Goal: Find specific page/section: Find specific page/section

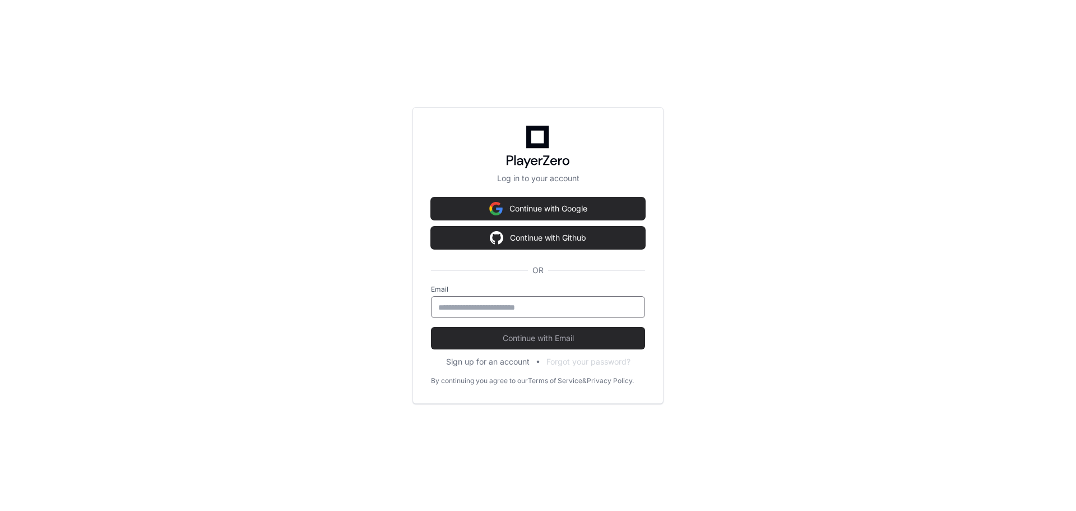
click at [613, 308] on input "email" at bounding box center [538, 307] width 200 height 11
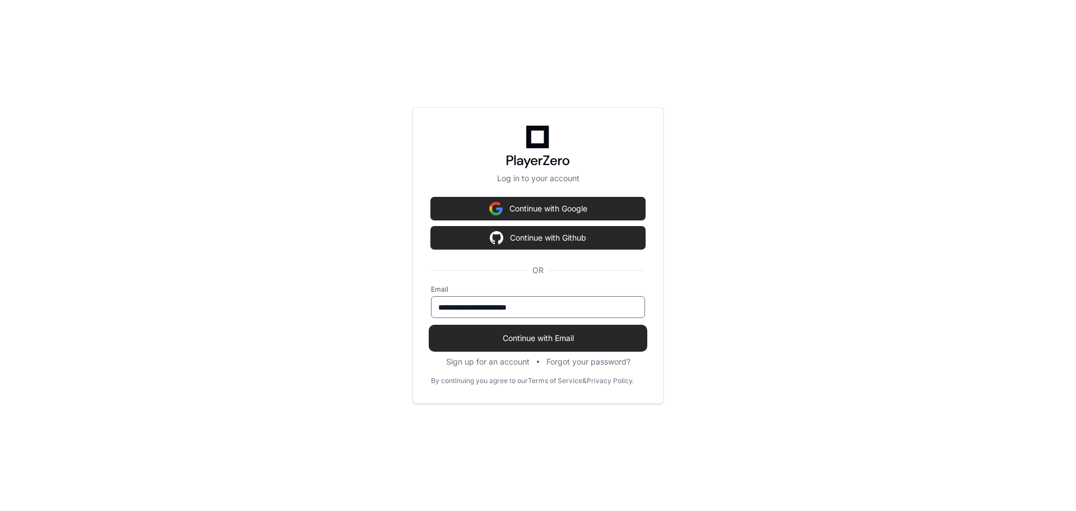
type input "**********"
click at [610, 348] on button "Continue with Email" at bounding box center [538, 338] width 214 height 22
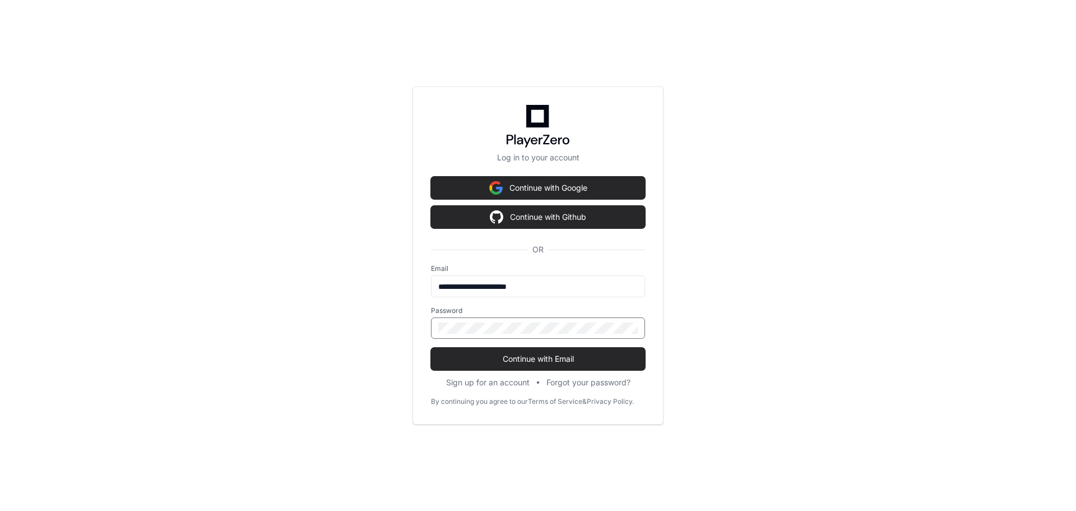
click at [431, 348] on button "Continue with Email" at bounding box center [538, 359] width 214 height 22
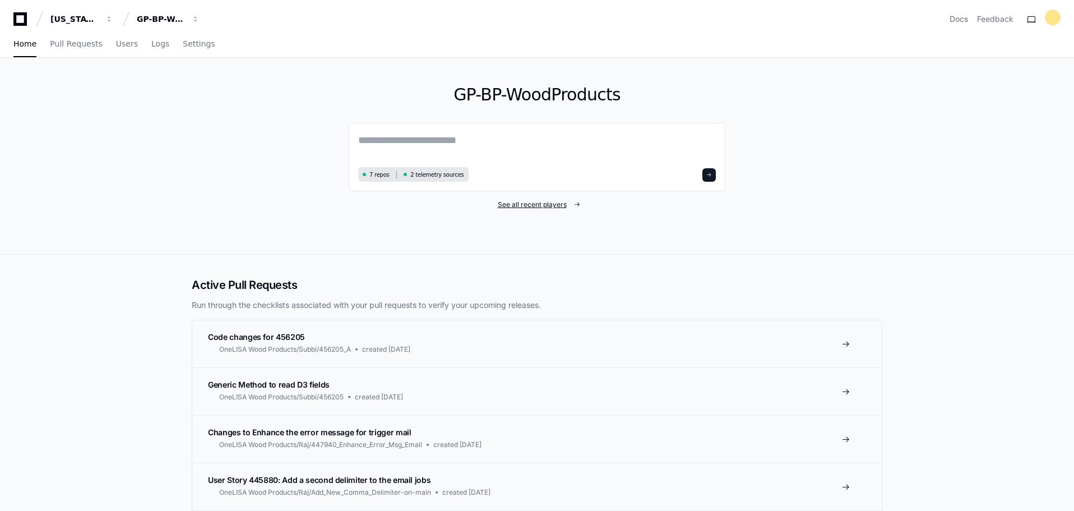
click at [527, 206] on span "See all recent players" at bounding box center [532, 204] width 69 height 9
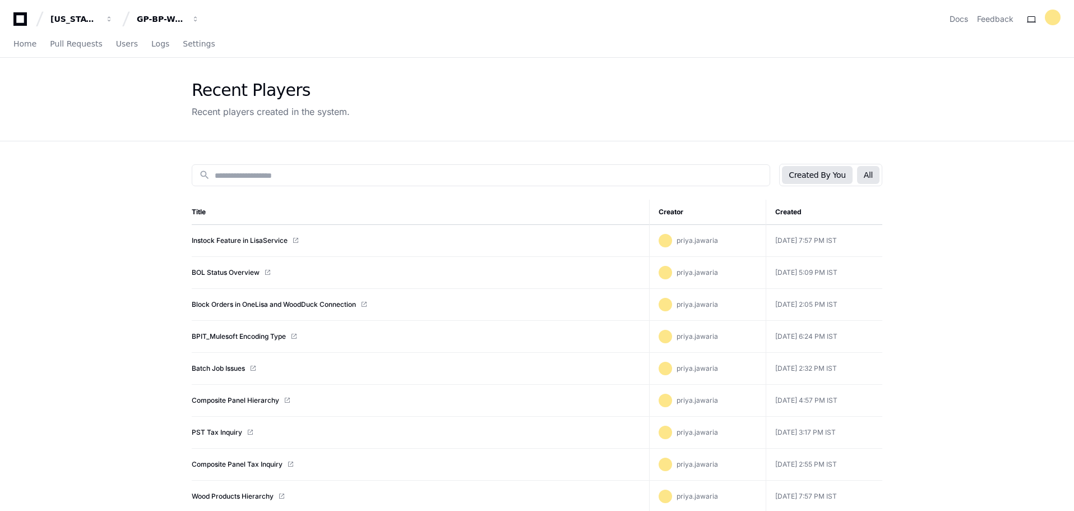
click at [873, 172] on button "All" at bounding box center [868, 175] width 22 height 18
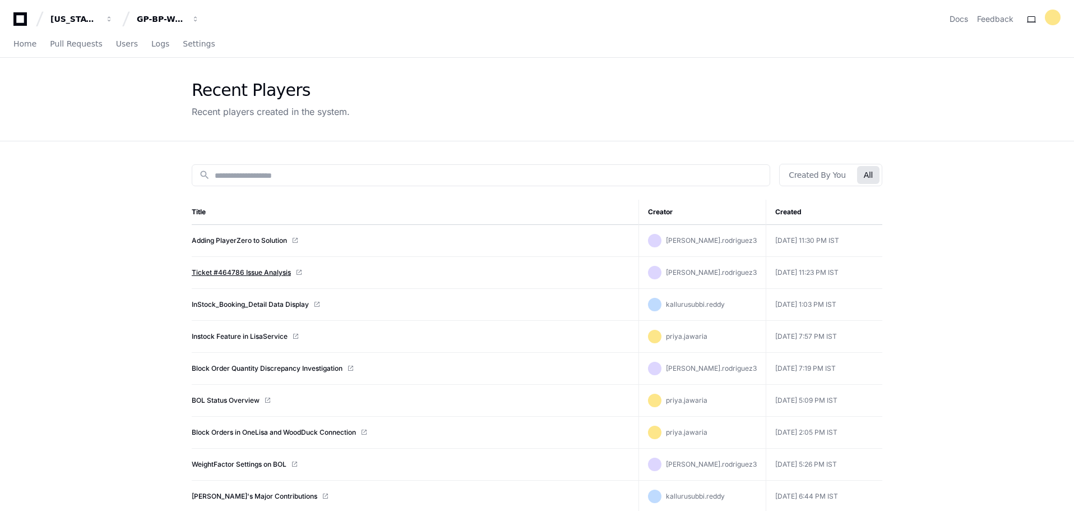
click at [237, 273] on link "Ticket #464786 Issue Analysis" at bounding box center [241, 272] width 99 height 9
click at [23, 40] on span "Home" at bounding box center [24, 43] width 23 height 7
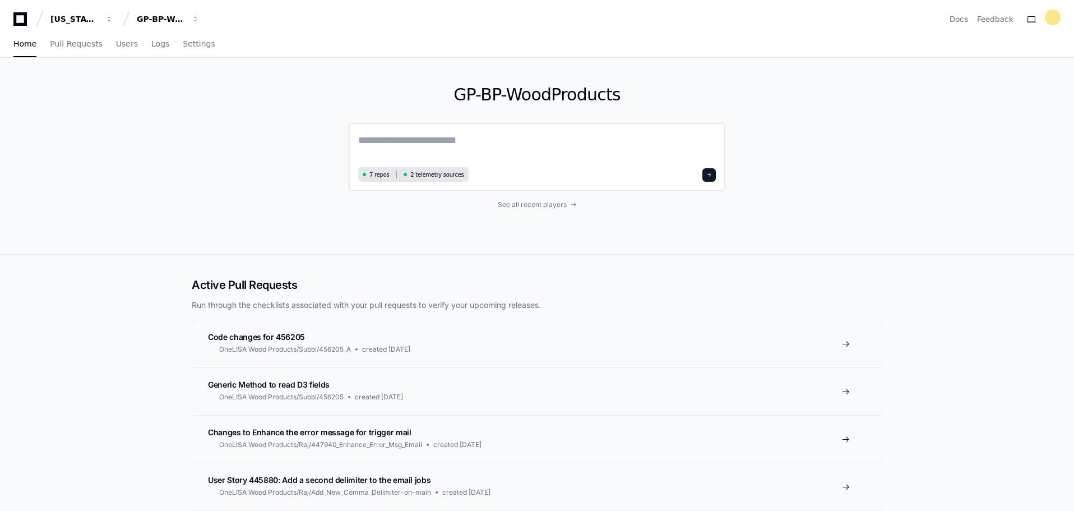
click at [514, 131] on div "7 repos 2 telemetry sources" at bounding box center [537, 157] width 377 height 68
click at [431, 144] on textarea at bounding box center [537, 147] width 358 height 31
click at [183, 42] on span "Settings" at bounding box center [199, 43] width 32 height 7
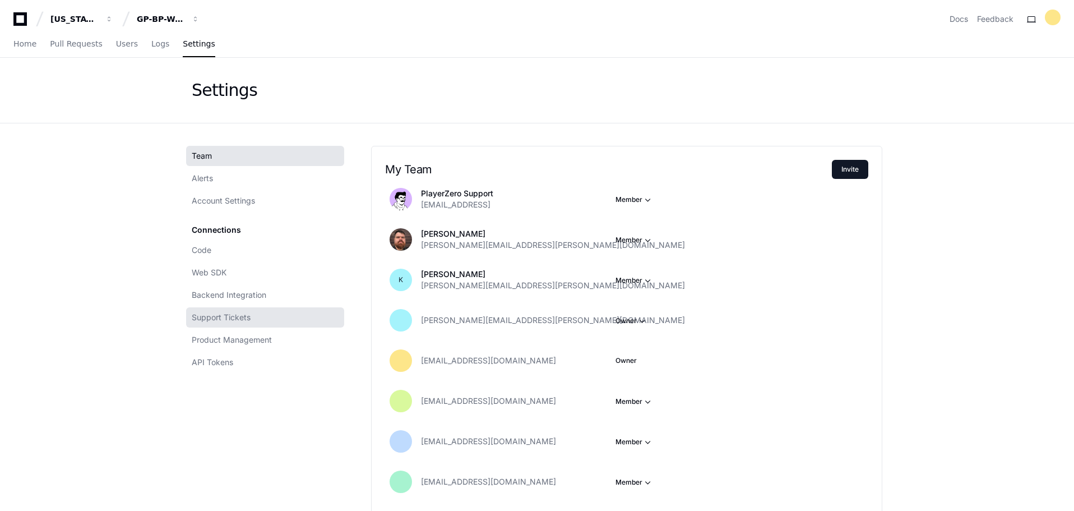
click at [231, 317] on span "Support Tickets" at bounding box center [221, 317] width 59 height 11
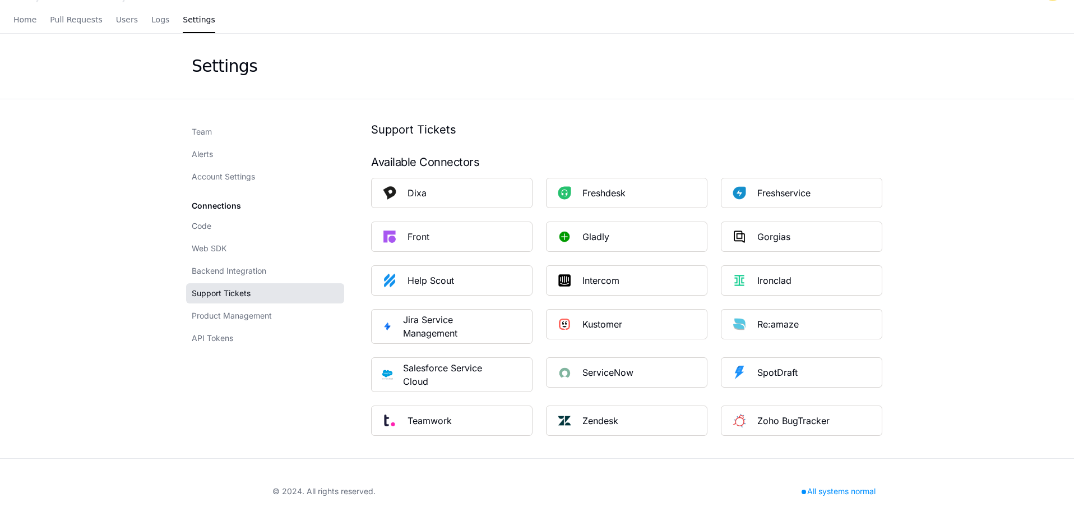
scroll to position [37, 0]
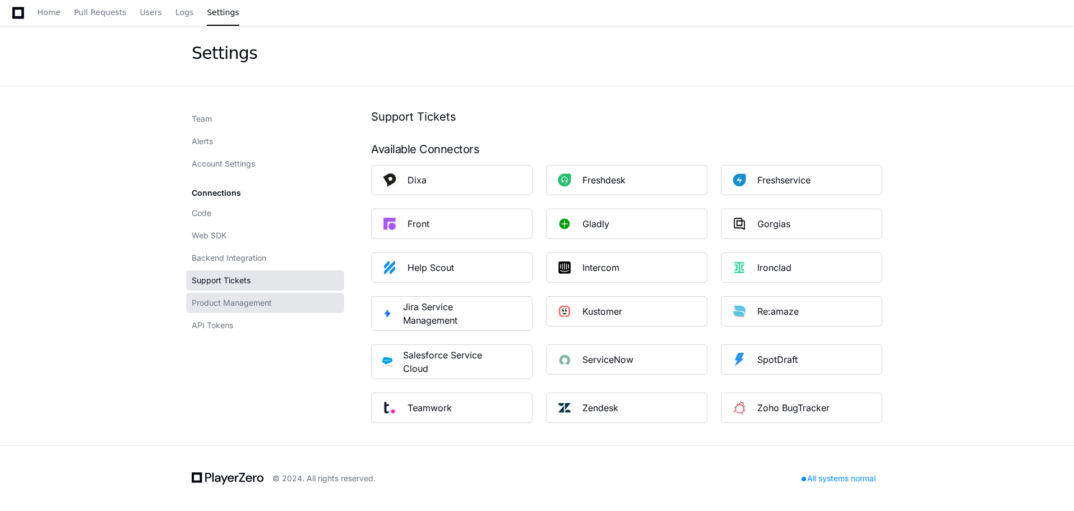
click at [256, 311] on link "Product Management" at bounding box center [265, 303] width 158 height 20
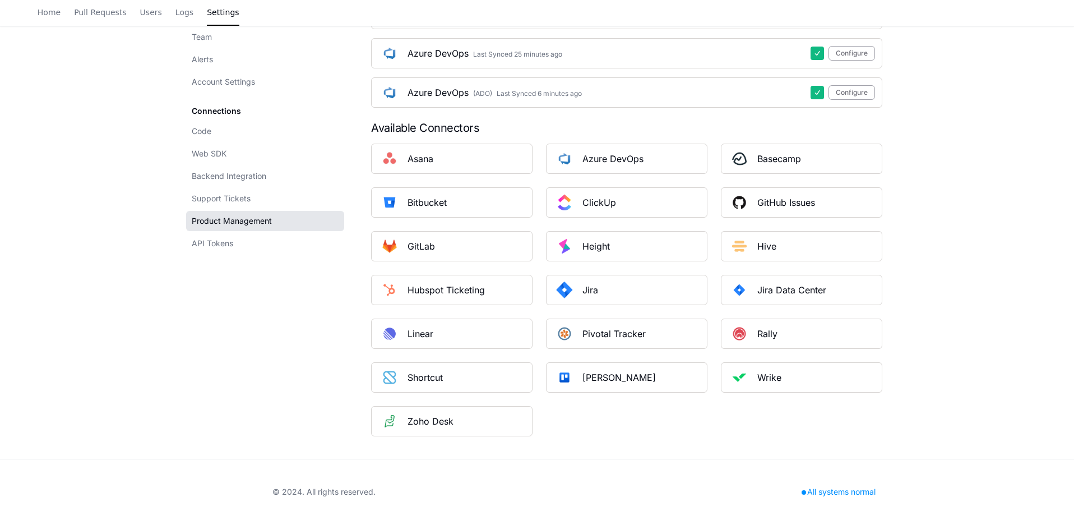
scroll to position [586, 0]
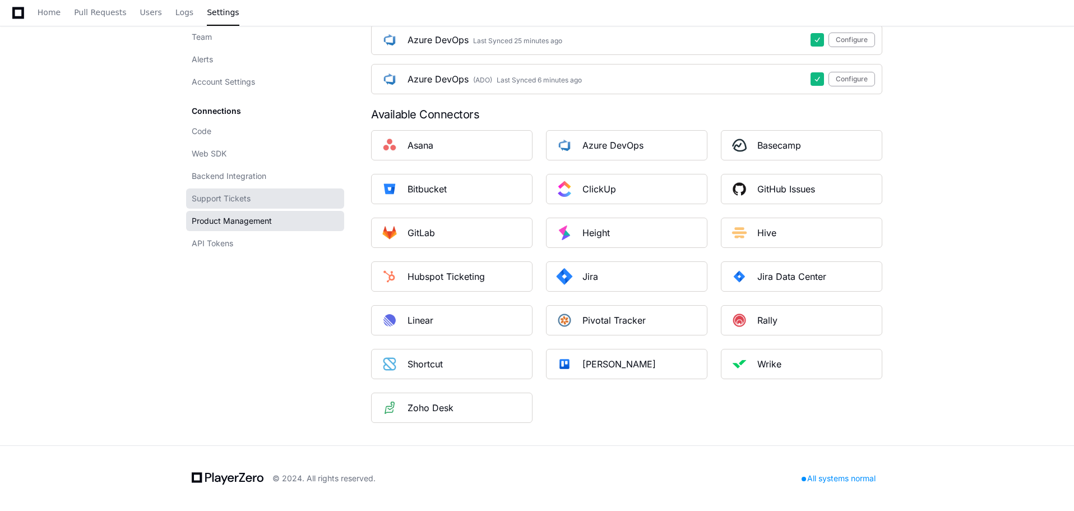
click at [241, 196] on span "Support Tickets" at bounding box center [221, 198] width 59 height 11
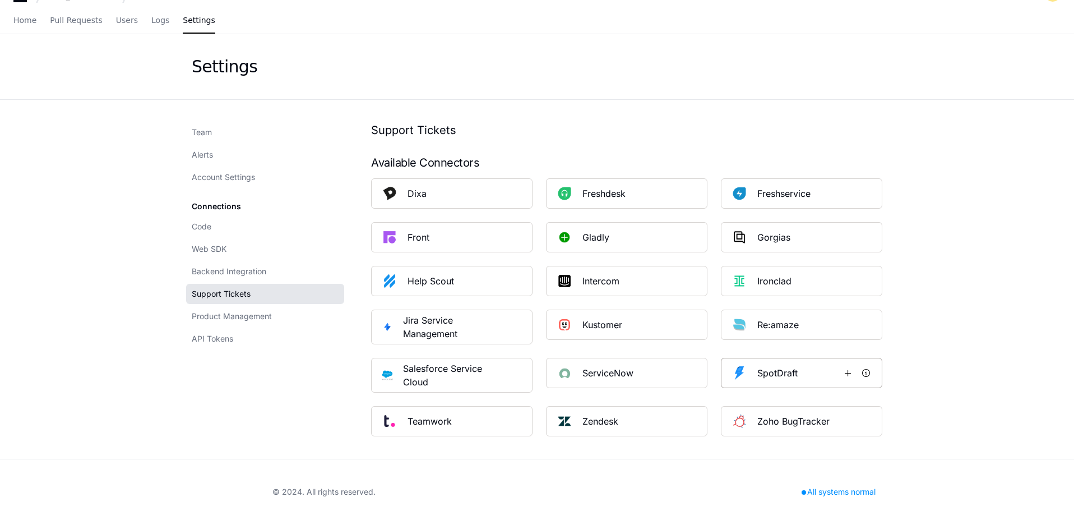
scroll to position [37, 0]
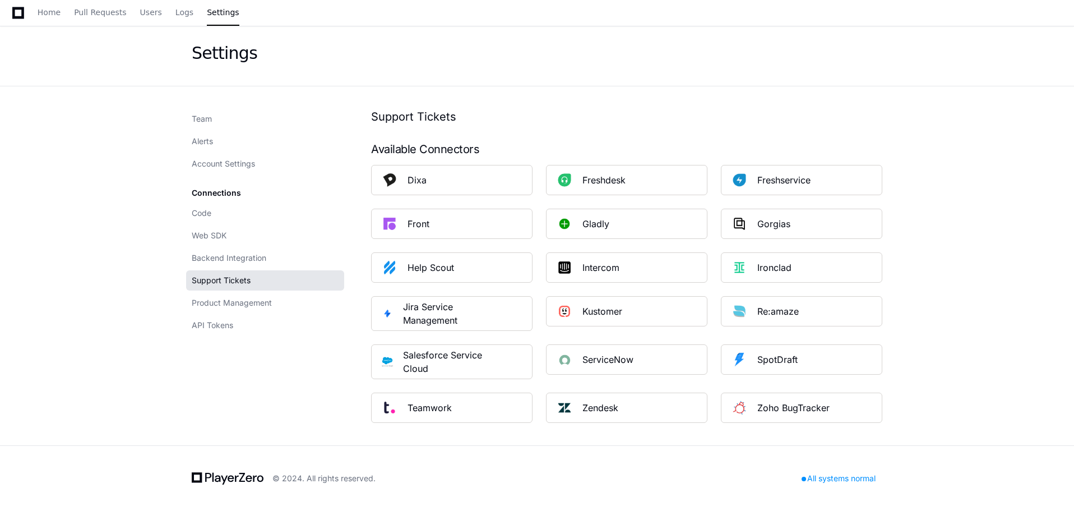
click at [967, 300] on app-setting "Settings Team Alerts Account Settings Connections Code Web SDK Backend Integrat…" at bounding box center [537, 233] width 1074 height 424
